Goal: Information Seeking & Learning: Check status

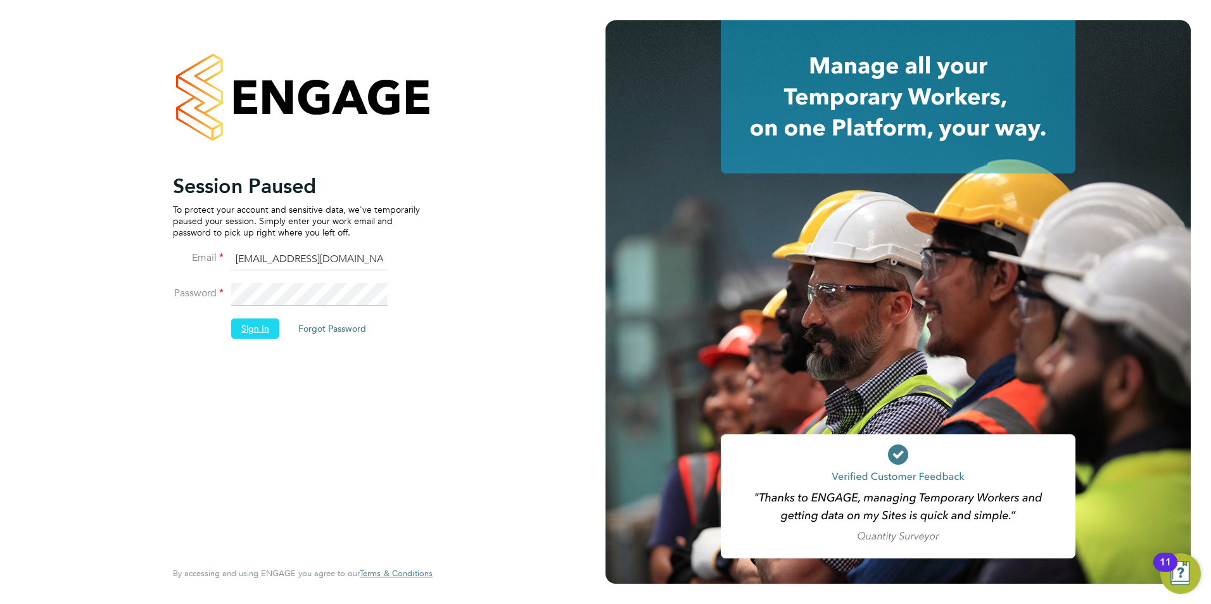
click at [277, 327] on button "Sign In" at bounding box center [255, 328] width 48 height 20
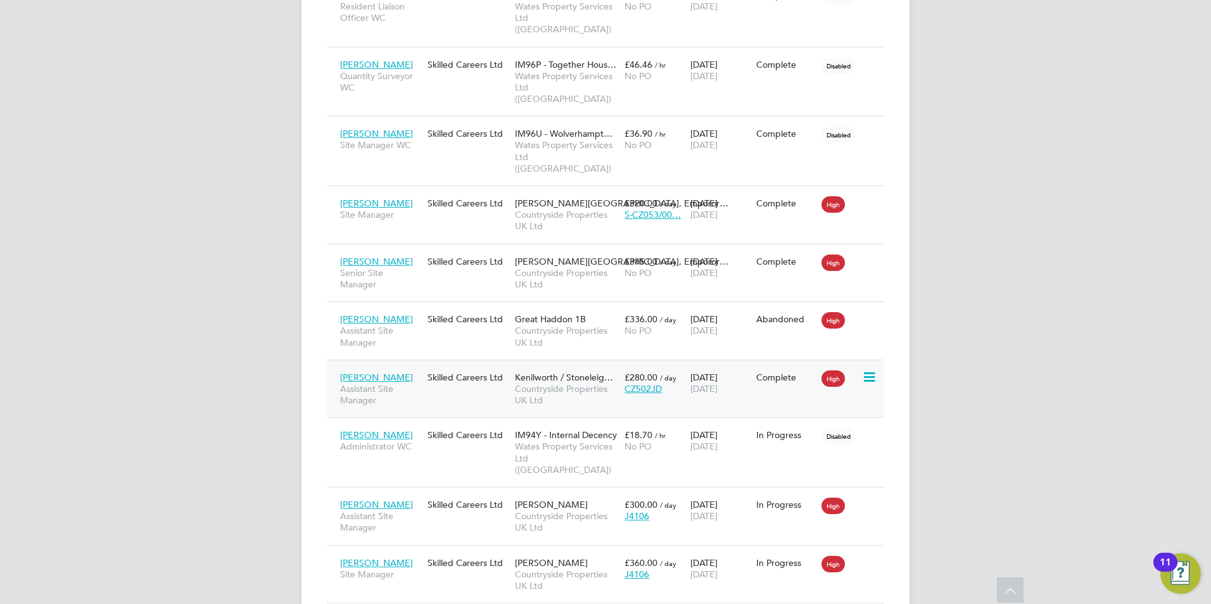
click at [382, 372] on span "Jack Darley" at bounding box center [376, 377] width 73 height 11
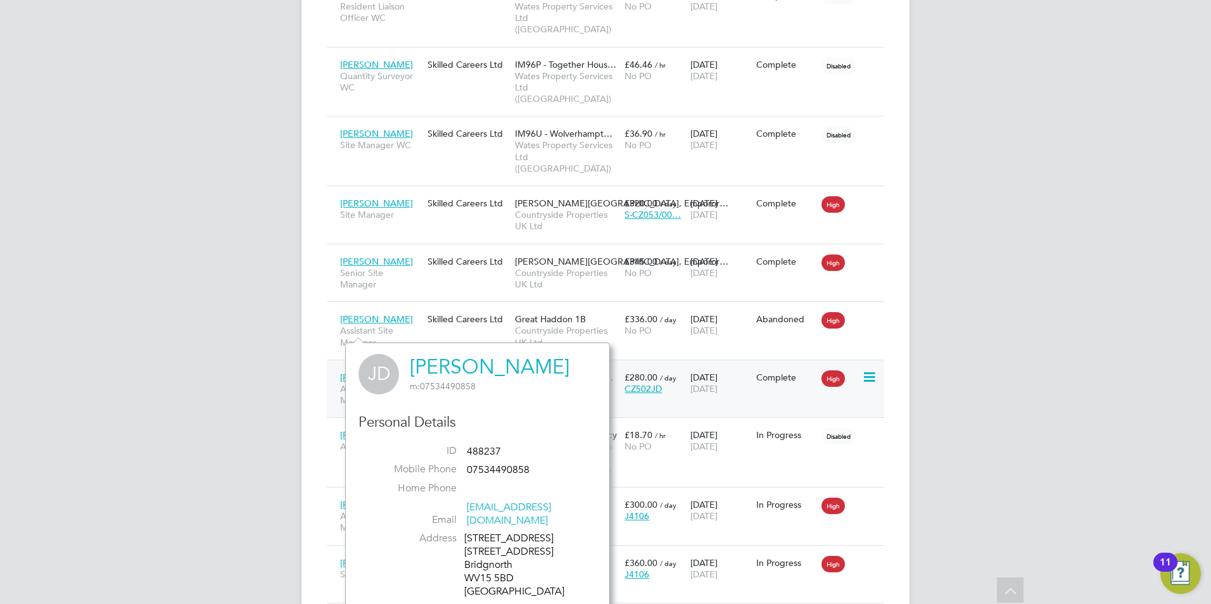
click at [375, 372] on span "Jack Darley" at bounding box center [376, 377] width 73 height 11
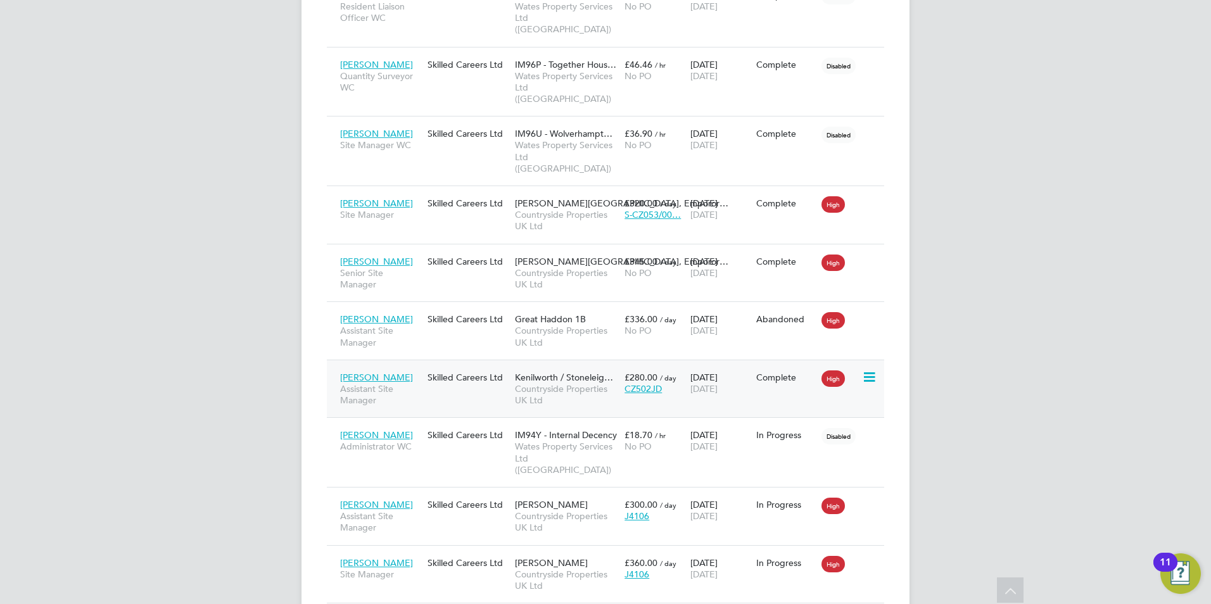
click at [372, 372] on span "Jack Darley" at bounding box center [376, 377] width 73 height 11
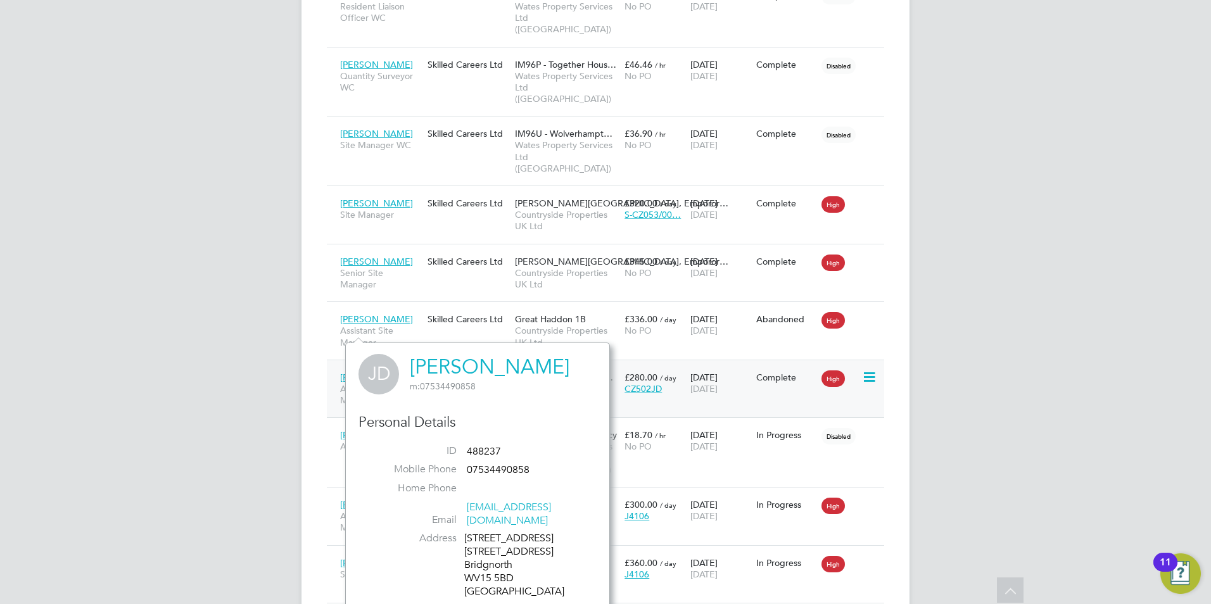
click at [874, 370] on icon at bounding box center [868, 377] width 13 height 15
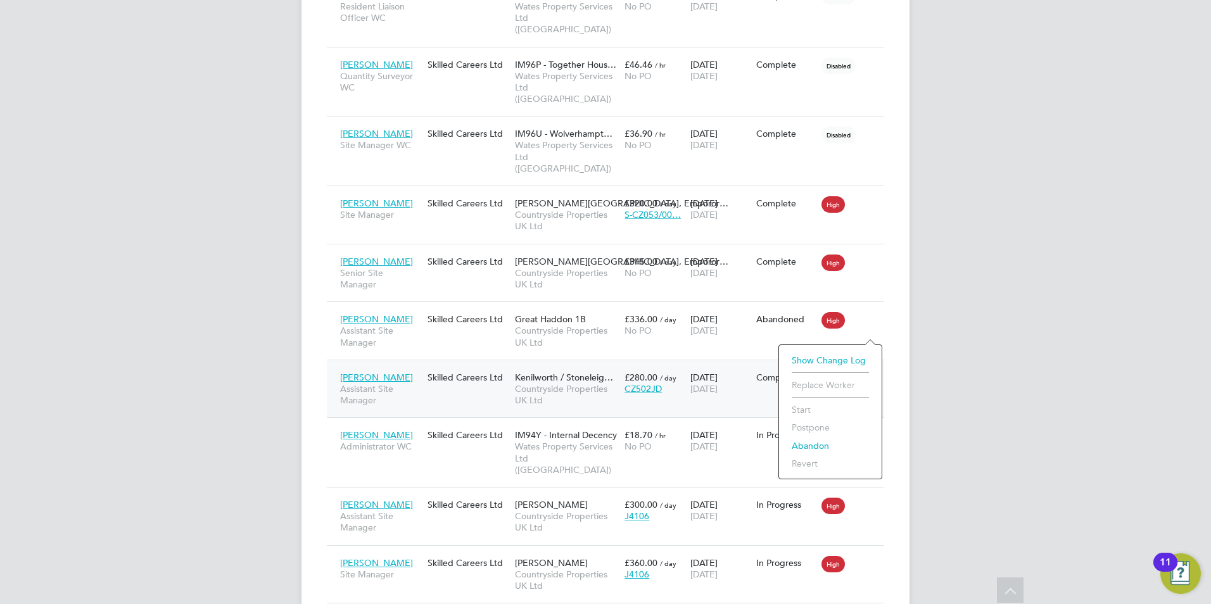
click at [453, 365] on div "Skilled Careers Ltd" at bounding box center [467, 377] width 87 height 24
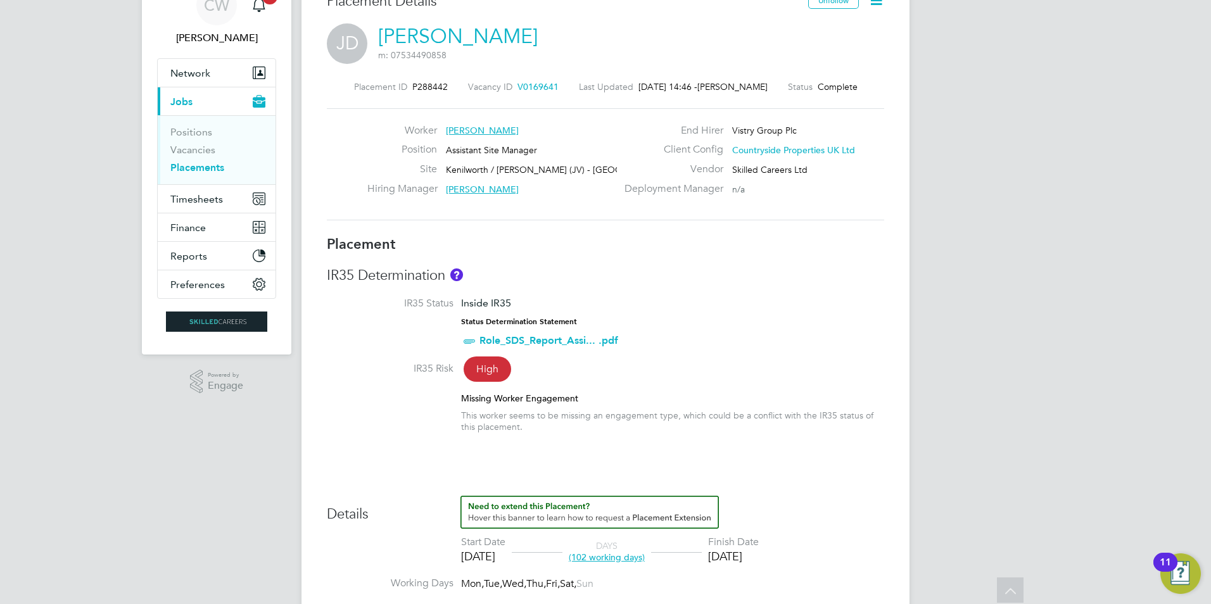
scroll to position [22, 0]
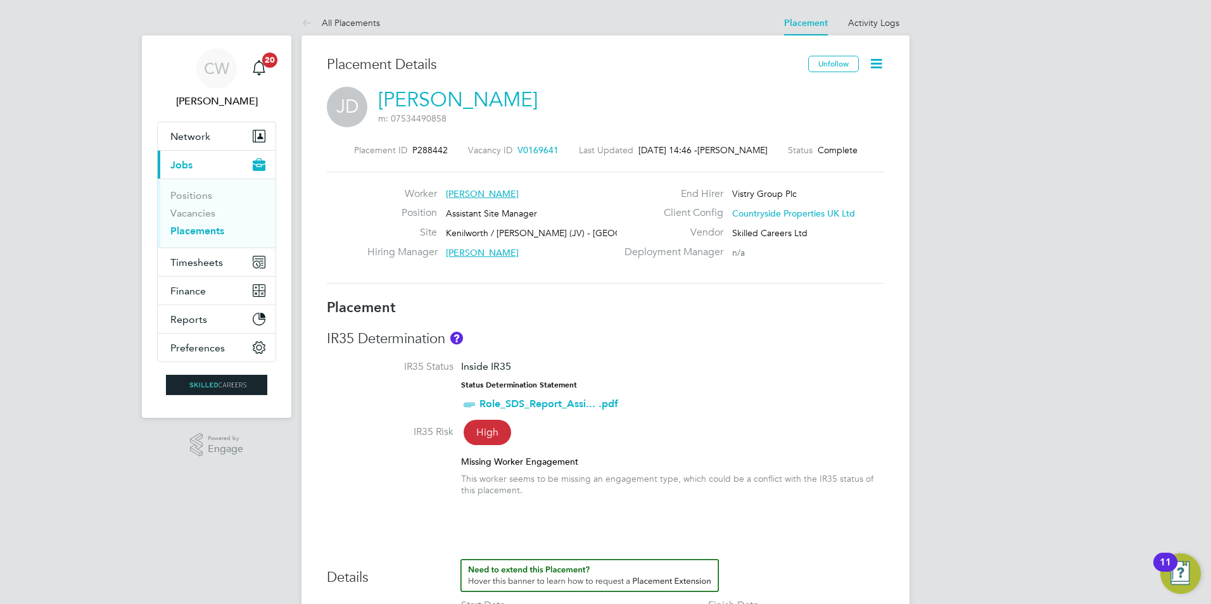
click at [880, 67] on icon at bounding box center [876, 64] width 16 height 16
click at [544, 276] on div "Worker Jack Darley Position Assistant Site Manager Site Kenilworth / Stoneleigh…" at bounding box center [605, 228] width 557 height 112
click at [874, 35] on li "Activity Logs" at bounding box center [873, 22] width 51 height 25
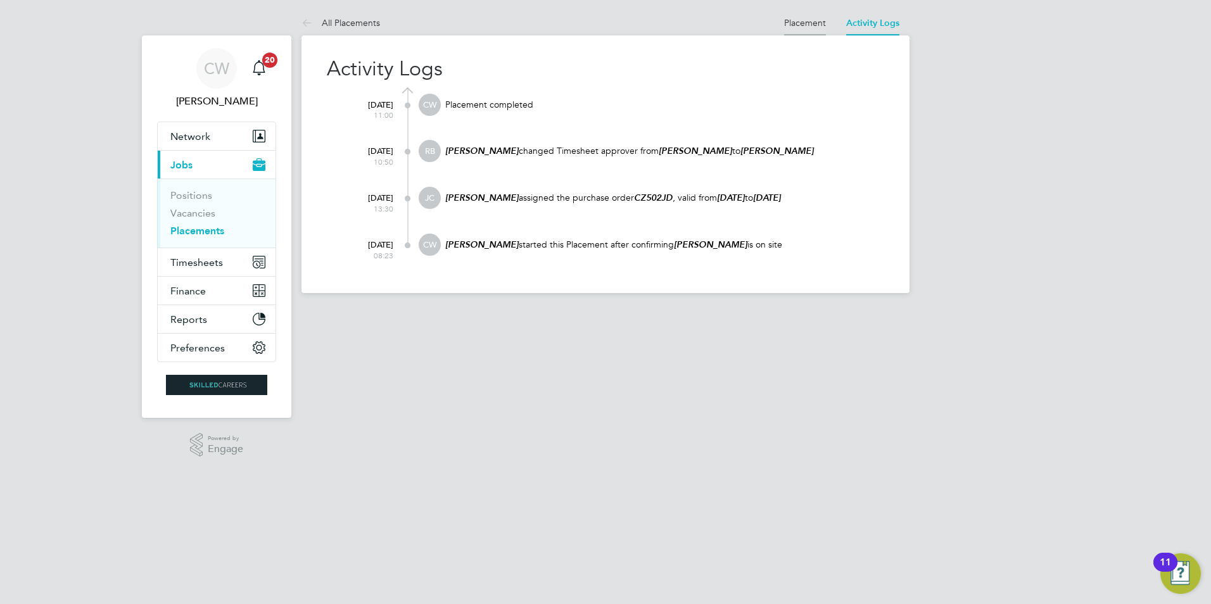
click at [799, 24] on link "Placement" at bounding box center [805, 22] width 42 height 11
